Goal: Find specific page/section: Find specific page/section

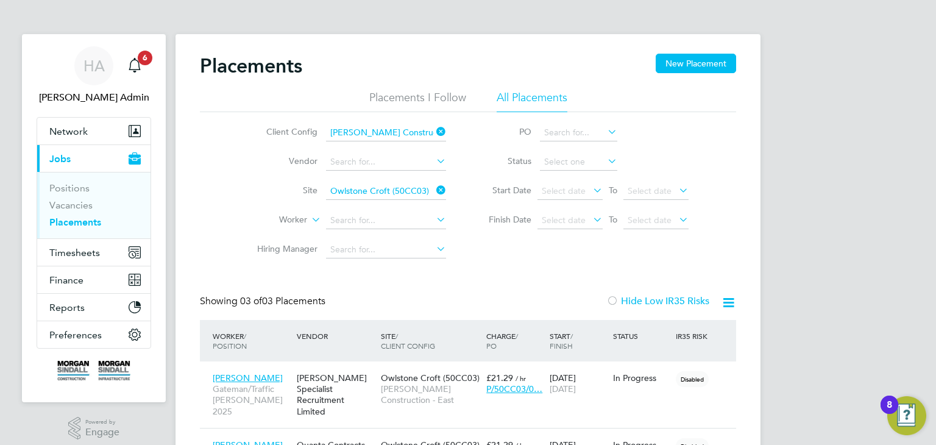
click at [419, 132] on input "[PERSON_NAME] Construction - East" at bounding box center [386, 132] width 120 height 17
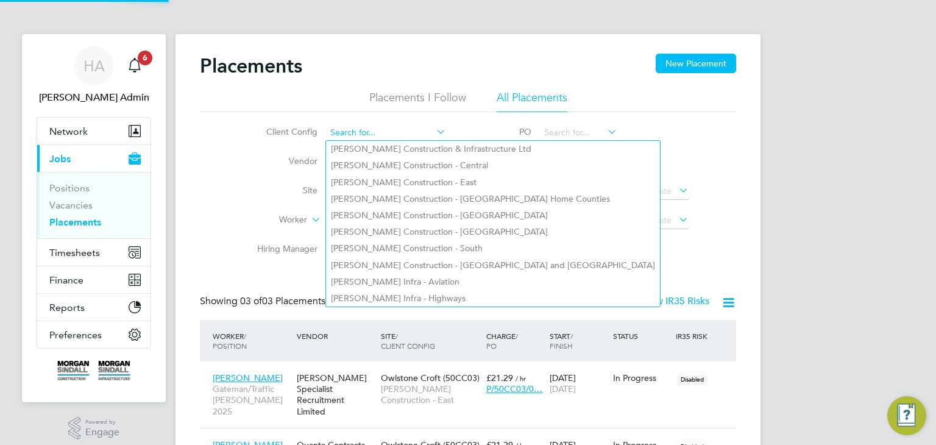
scroll to position [46, 106]
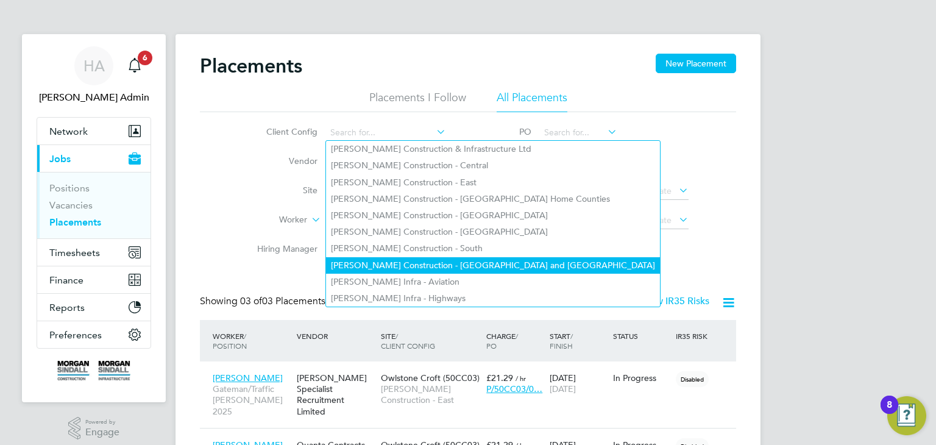
click at [458, 257] on li "[PERSON_NAME] Construction - [GEOGRAPHIC_DATA] and [GEOGRAPHIC_DATA]" at bounding box center [493, 265] width 334 height 16
type input "[PERSON_NAME] Construction - [GEOGRAPHIC_DATA] and [GEOGRAPHIC_DATA]"
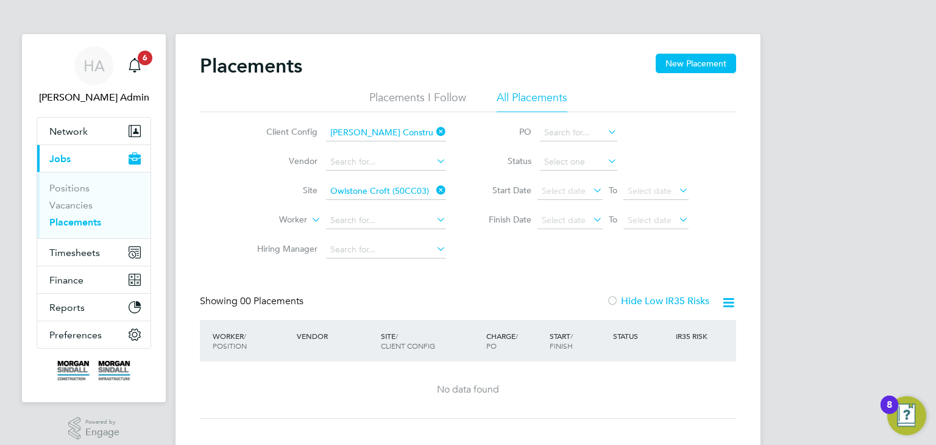
click at [434, 193] on icon at bounding box center [434, 190] width 0 height 17
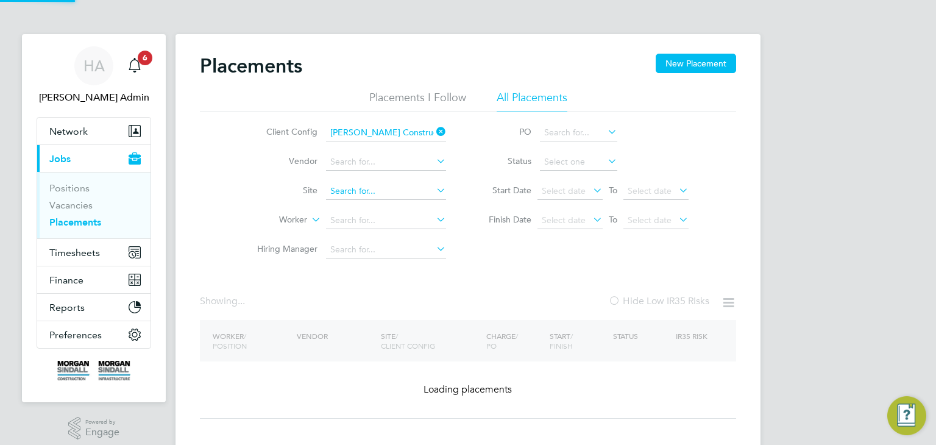
click at [415, 191] on input at bounding box center [386, 191] width 120 height 17
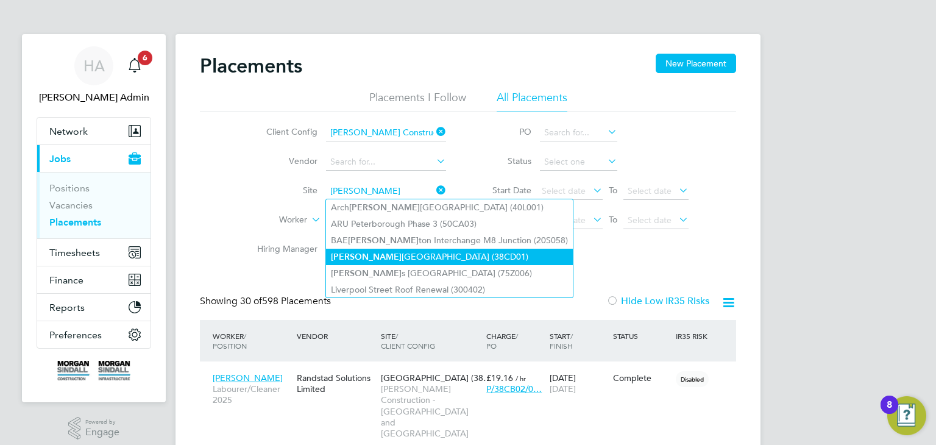
click at [416, 252] on li "[PERSON_NAME][GEOGRAPHIC_DATA] (38CD01)" at bounding box center [449, 257] width 247 height 16
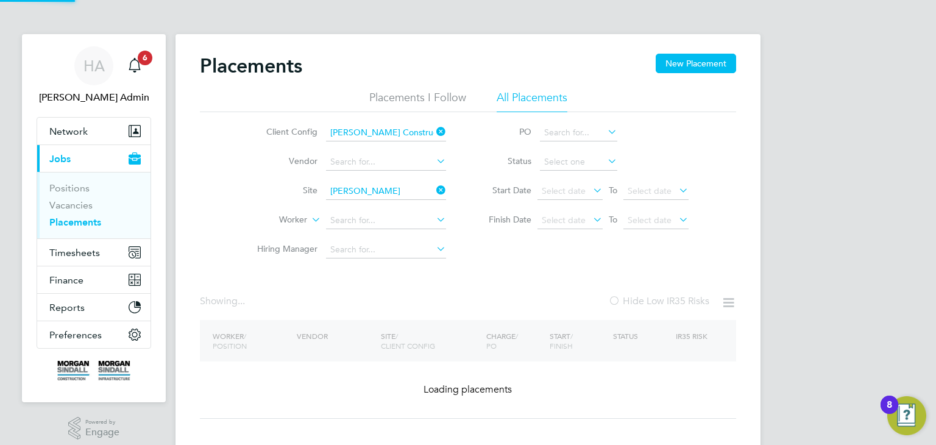
type input "[PERSON_NAME][GEOGRAPHIC_DATA] (38CD01)"
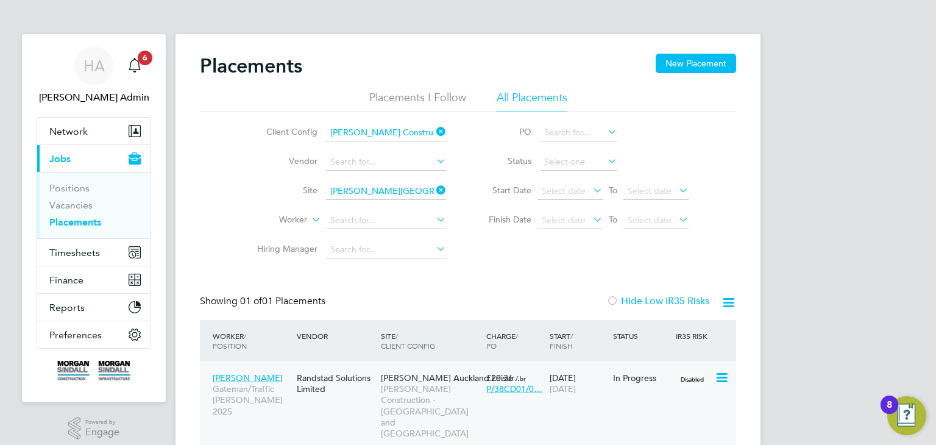
click at [412, 382] on span "[PERSON_NAME] Auckland Leisur…" at bounding box center [452, 377] width 142 height 11
click at [76, 135] on span "Network" at bounding box center [68, 132] width 38 height 12
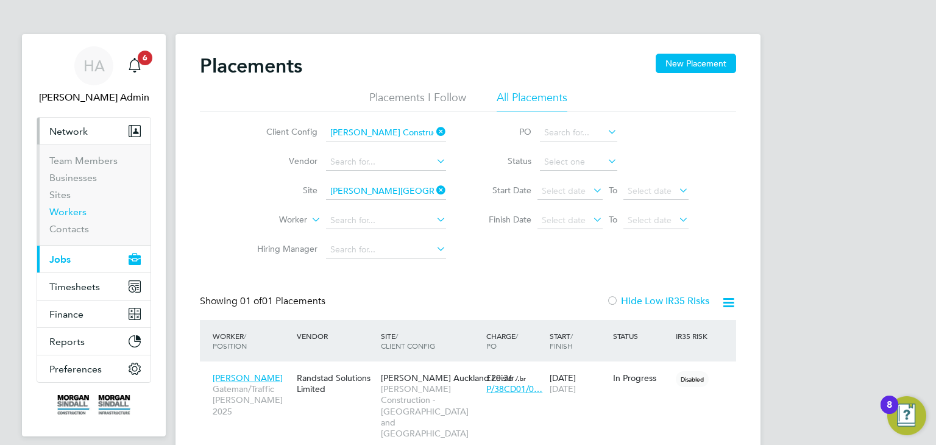
click at [66, 209] on link "Workers" at bounding box center [67, 212] width 37 height 12
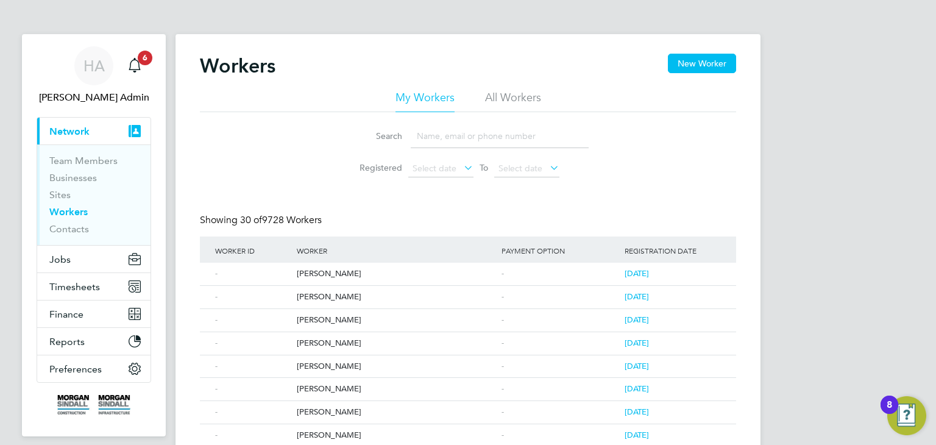
click at [412, 133] on input at bounding box center [500, 136] width 178 height 24
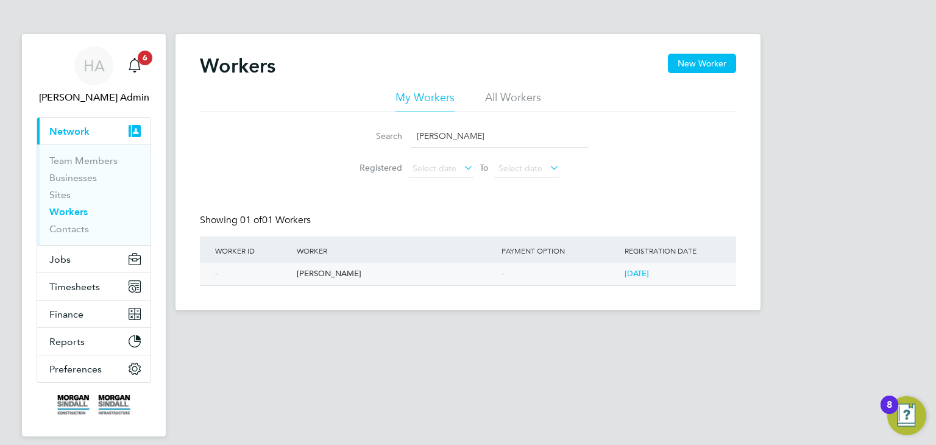
type input "[PERSON_NAME]"
click at [354, 269] on div "[PERSON_NAME]" at bounding box center [396, 274] width 205 height 23
drag, startPoint x: 468, startPoint y: 136, endPoint x: 413, endPoint y: 140, distance: 55.0
click at [413, 140] on input "[PERSON_NAME]" at bounding box center [500, 136] width 178 height 24
type input "[PERSON_NAME]"
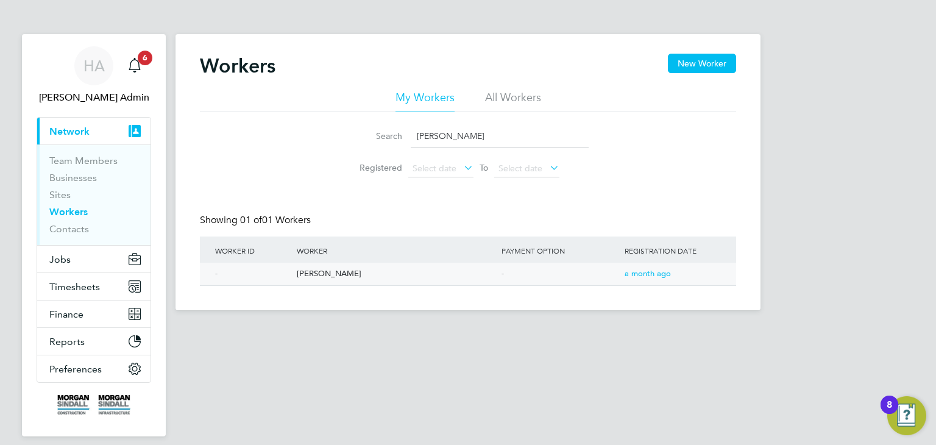
click at [377, 270] on div "[PERSON_NAME]" at bounding box center [396, 274] width 205 height 23
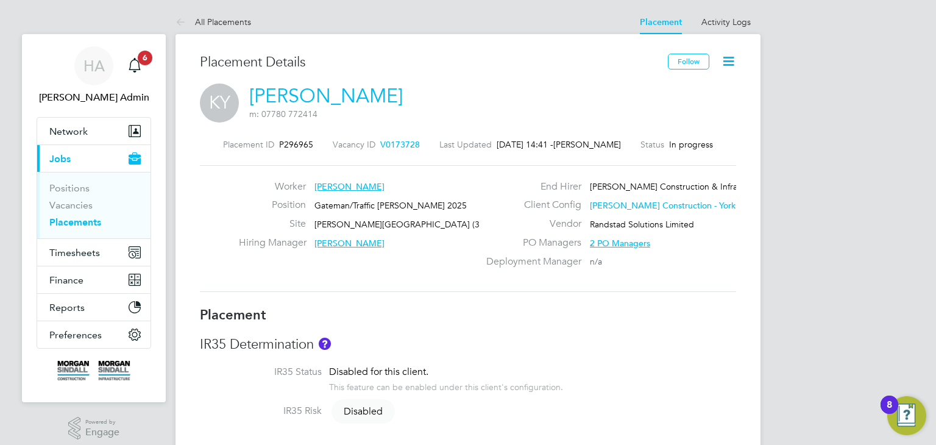
click at [346, 244] on span "Carl Maddison" at bounding box center [350, 243] width 70 height 11
